Goal: Task Accomplishment & Management: Manage account settings

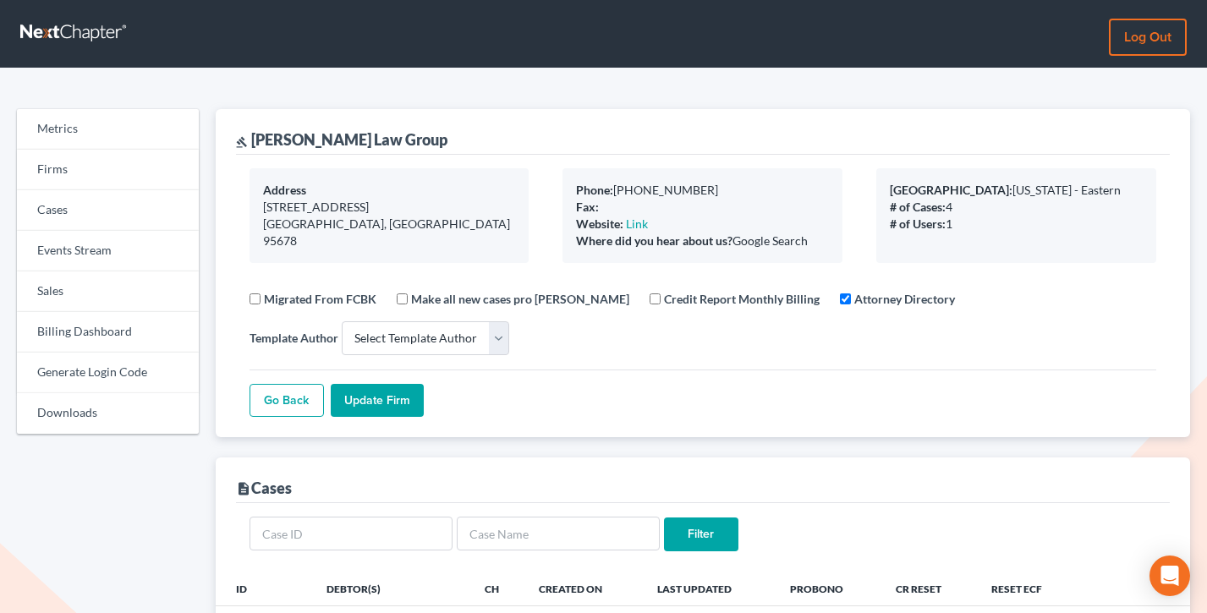
select select
click at [1146, 38] on link "Log out" at bounding box center [1148, 37] width 78 height 37
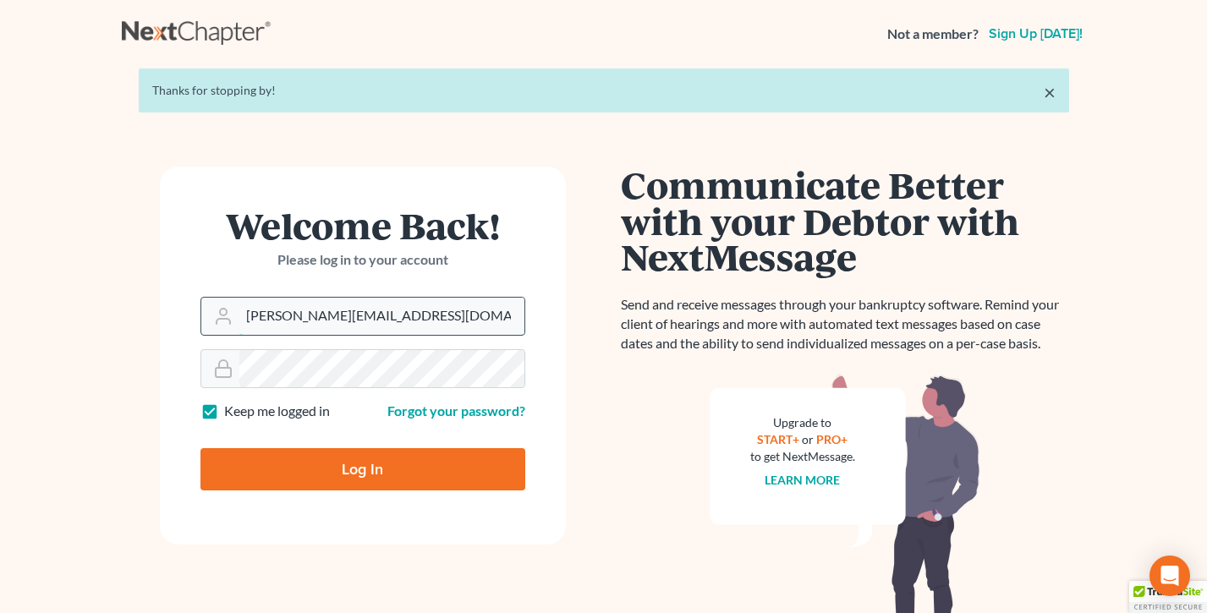
click at [404, 316] on input "[PERSON_NAME][EMAIL_ADDRESS][DOMAIN_NAME]" at bounding box center [381, 316] width 285 height 37
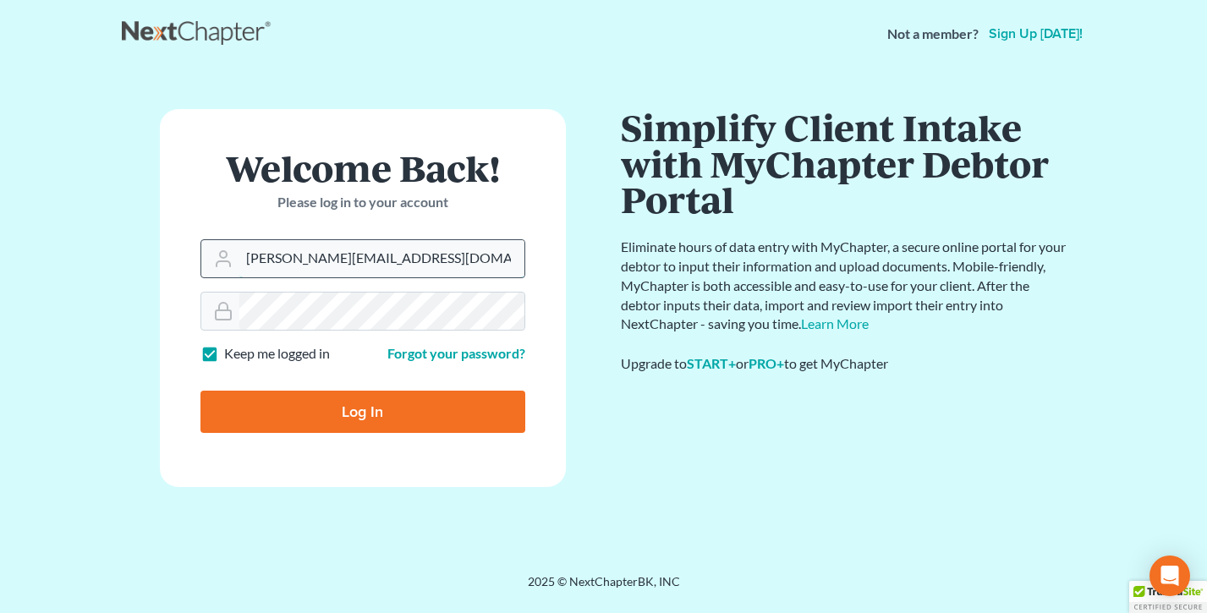
type input "[EMAIL_ADDRESS][DOMAIN_NAME]"
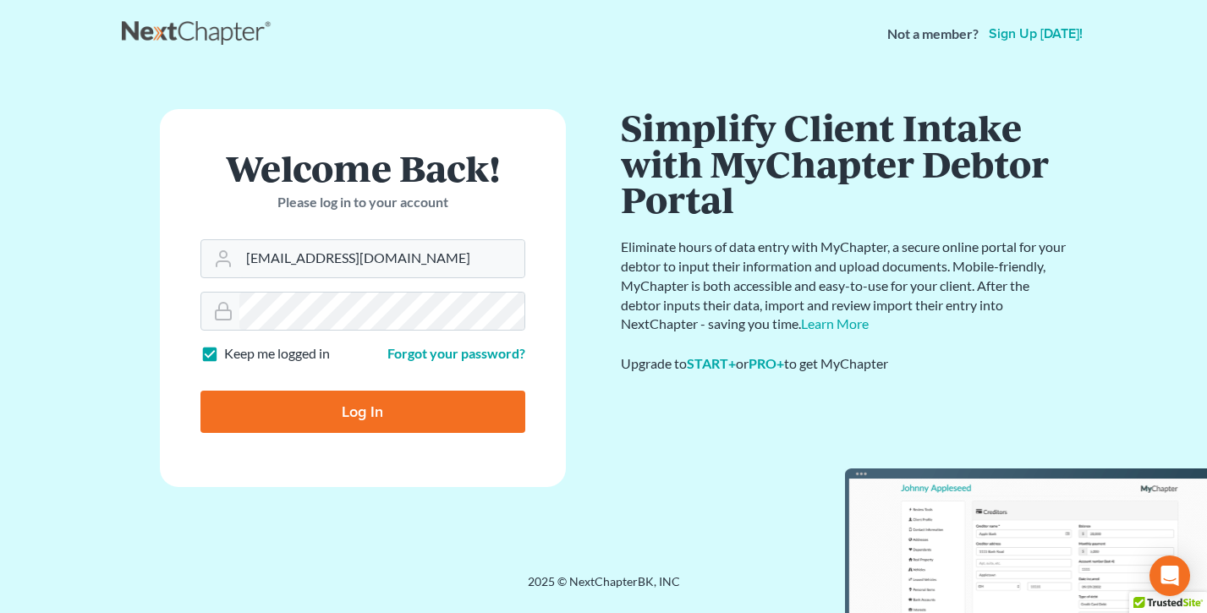
click at [367, 415] on input "Log In" at bounding box center [363, 412] width 325 height 42
type input "Thinking..."
